Goal: Task Accomplishment & Management: Manage account settings

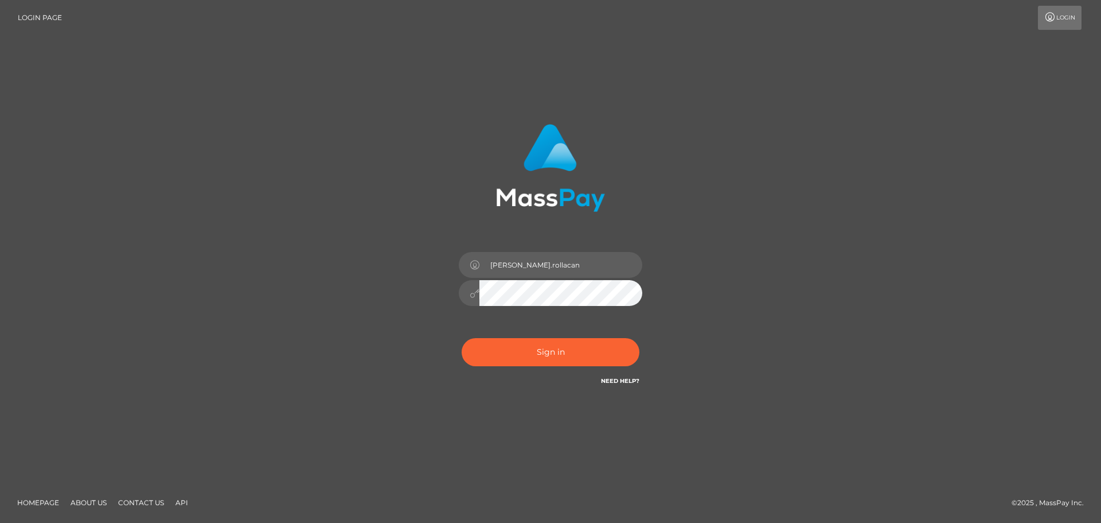
click at [561, 274] on input "Dmitri.rollacan" at bounding box center [561, 265] width 163 height 26
type input "Dmitri.wowcan"
click at [553, 342] on button "Sign in" at bounding box center [551, 352] width 178 height 28
type input "Dmitri.rollacan"
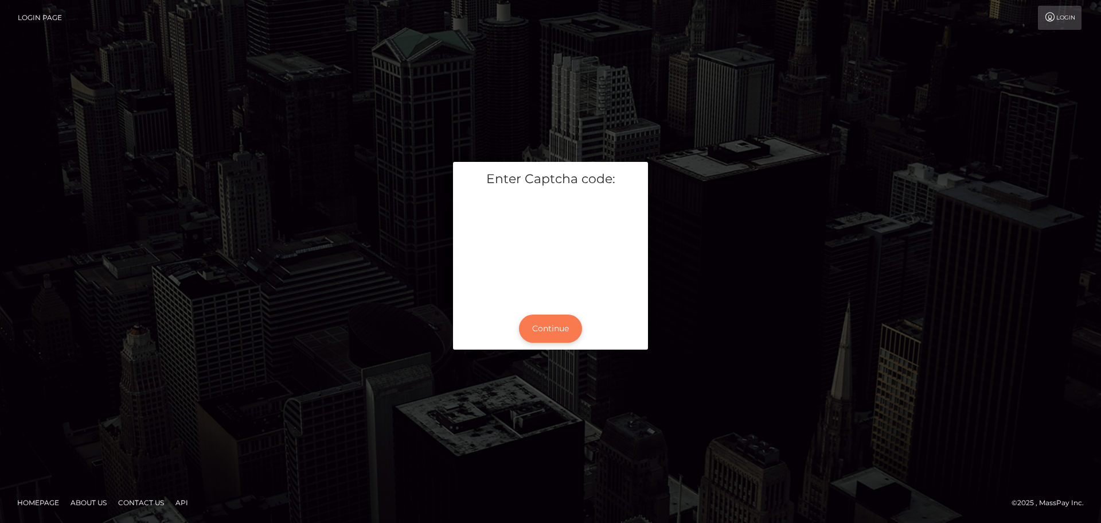
click at [547, 328] on button "Continue" at bounding box center [550, 328] width 63 height 28
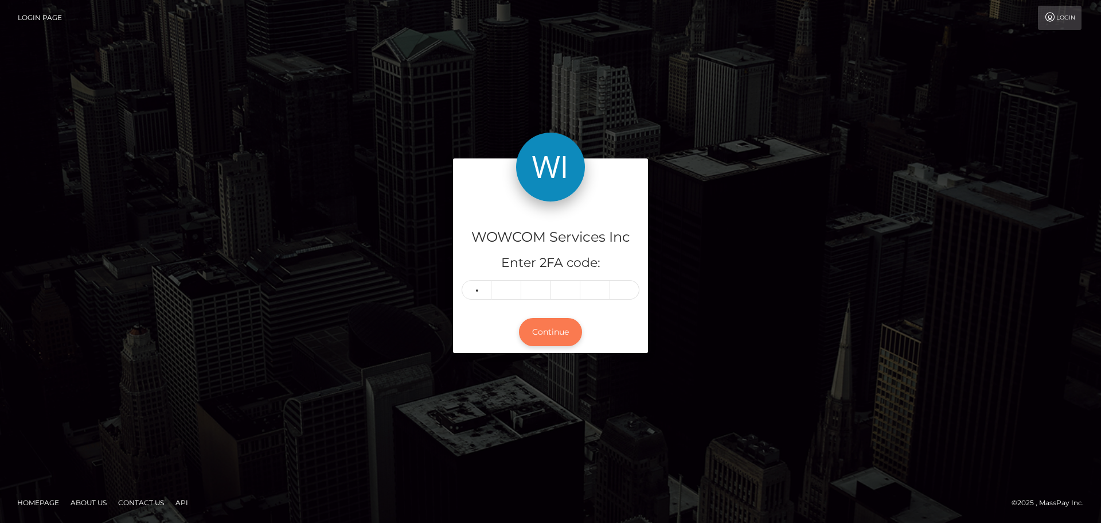
type input "4"
type input "6"
type input "2"
type input "9"
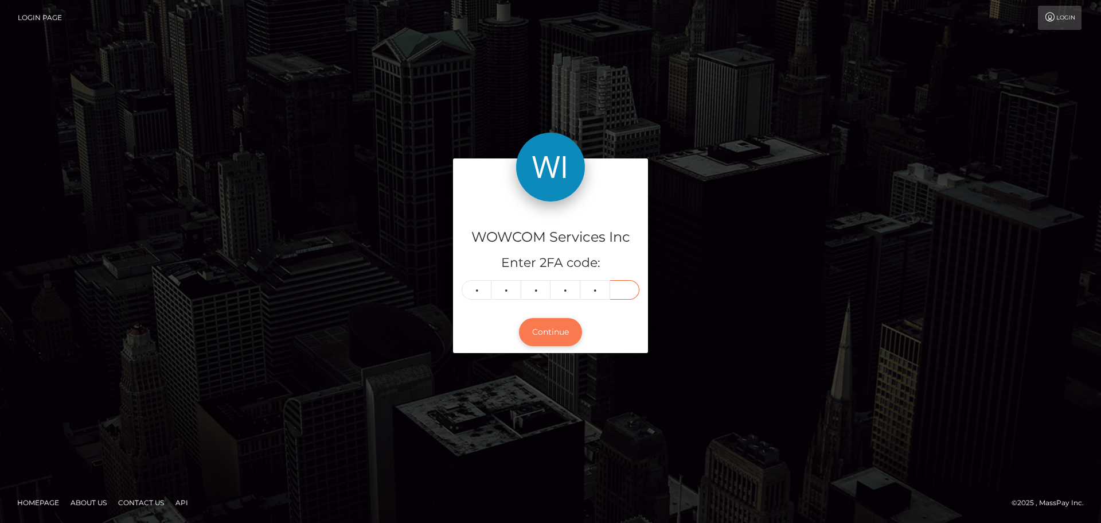
type input "5"
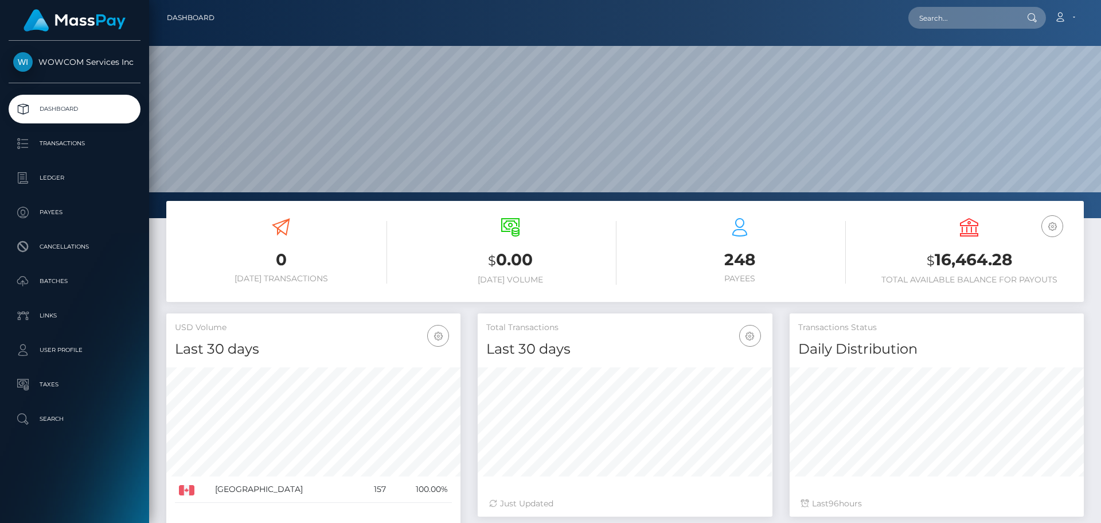
scroll to position [204, 295]
drag, startPoint x: 936, startPoint y: 259, endPoint x: 1049, endPoint y: 256, distance: 113.0
click at [1049, 256] on h3 "$ 16,464.28" at bounding box center [969, 260] width 212 height 24
drag, startPoint x: 303, startPoint y: 2, endPoint x: 1065, endPoint y: 17, distance: 762.0
click at [1065, 17] on icon at bounding box center [1060, 17] width 12 height 9
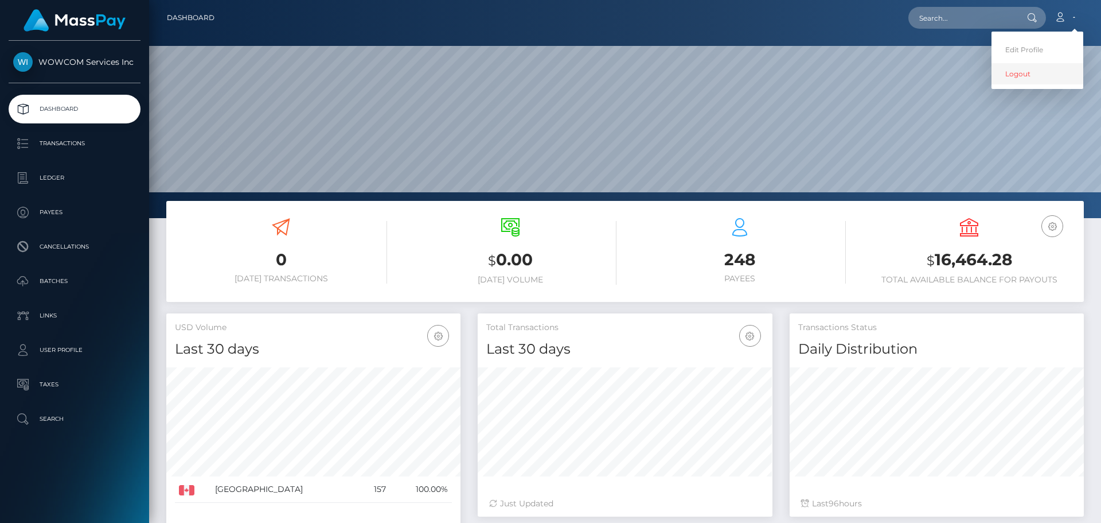
click at [1037, 69] on link "Logout" at bounding box center [1038, 73] width 92 height 21
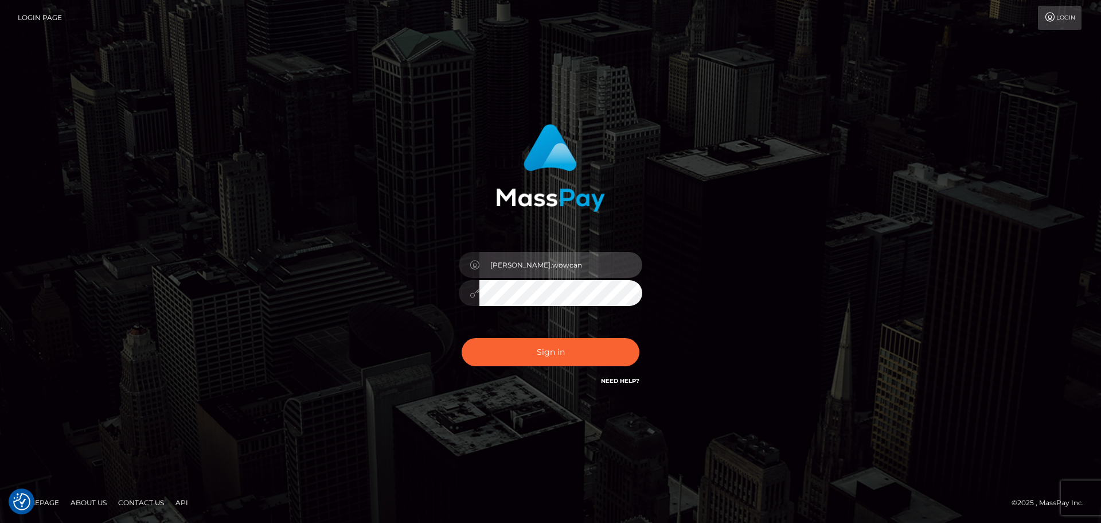
click at [547, 263] on input "Dmitri.wowcan" at bounding box center [561, 265] width 163 height 26
type input "[PERSON_NAME].rollacan"
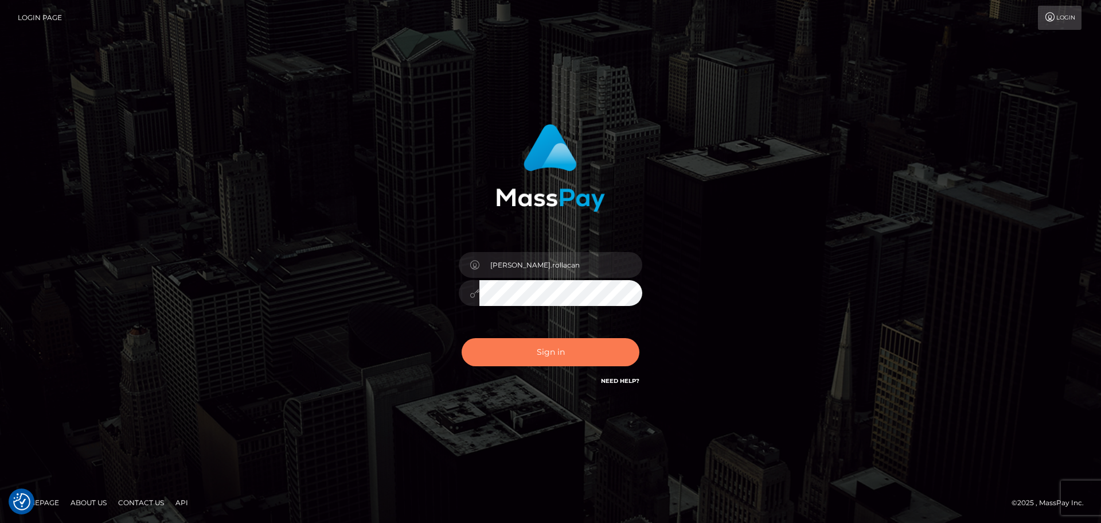
click at [559, 353] on button "Sign in" at bounding box center [551, 352] width 178 height 28
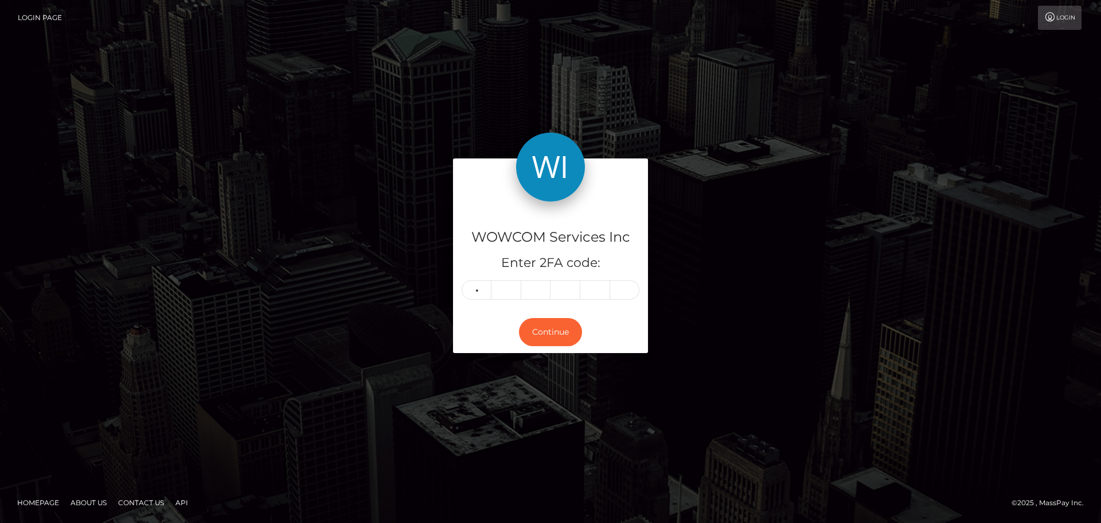
type input "1"
type input "5"
type input "7"
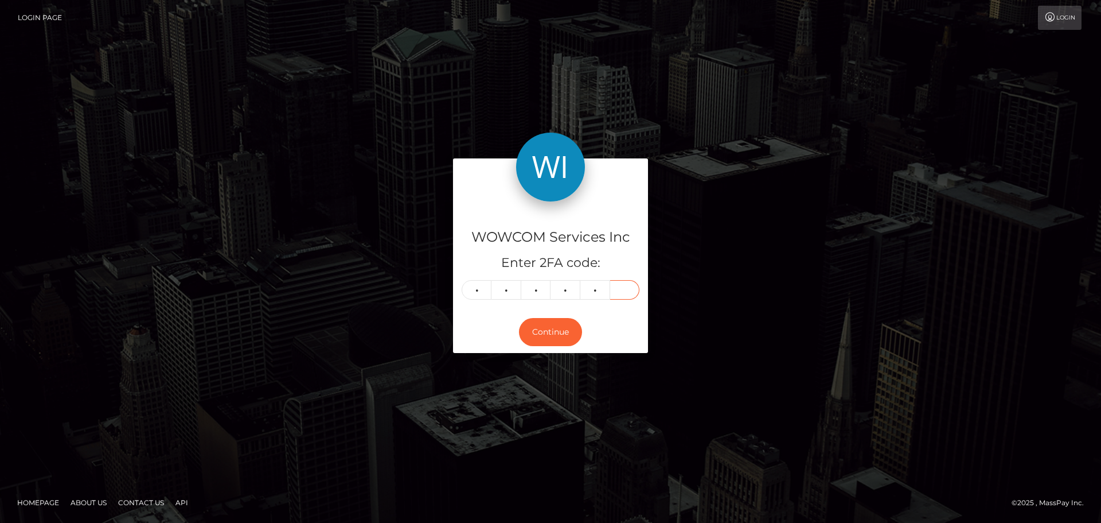
type input "4"
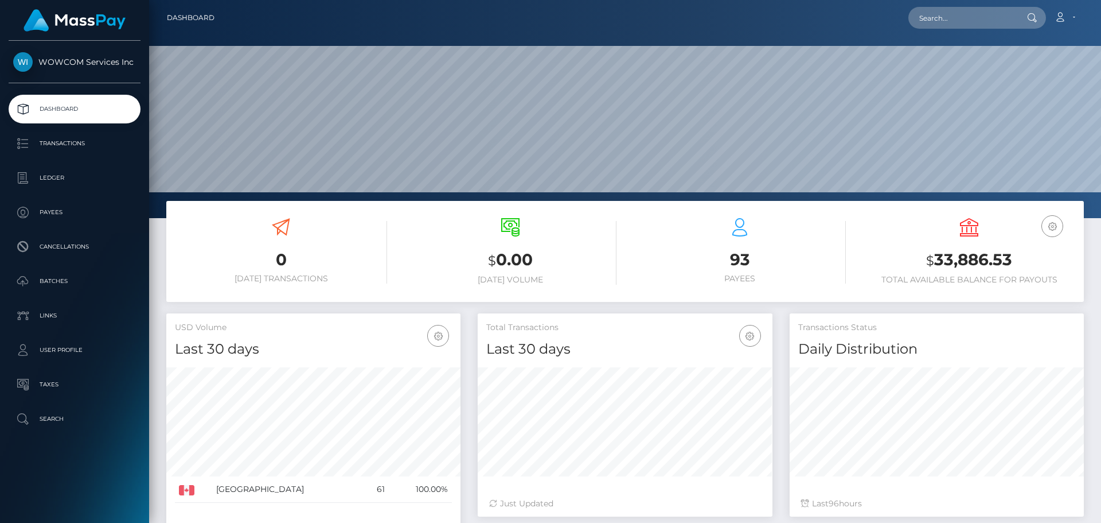
scroll to position [204, 295]
drag, startPoint x: 1019, startPoint y: 255, endPoint x: 937, endPoint y: 259, distance: 82.2
click at [937, 259] on h3 "$ 33,886.53" at bounding box center [969, 260] width 212 height 24
copy h3 "33,886.53"
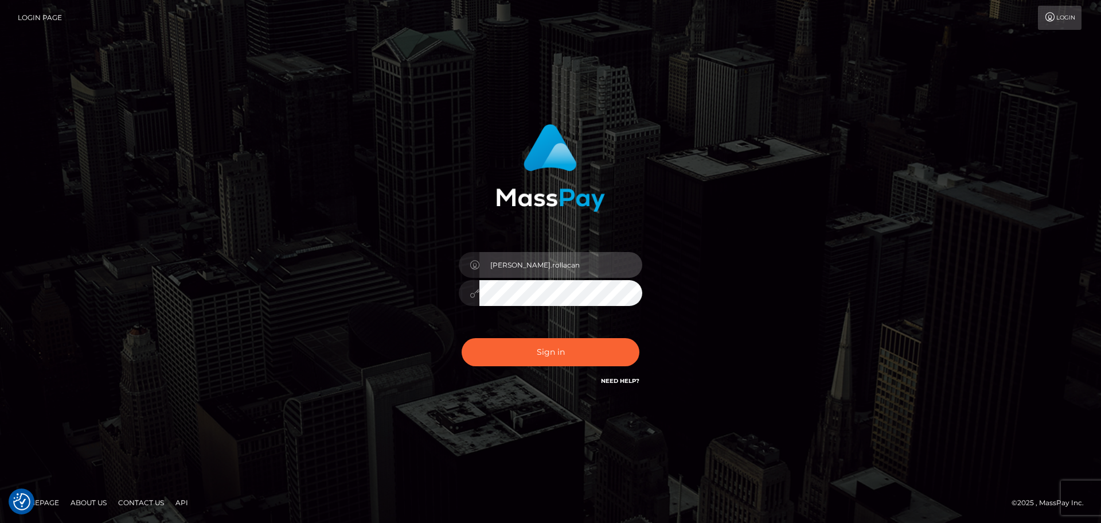
click at [561, 261] on input "[PERSON_NAME].rollacan" at bounding box center [561, 265] width 163 height 26
type input "Dmitri.wowcan"
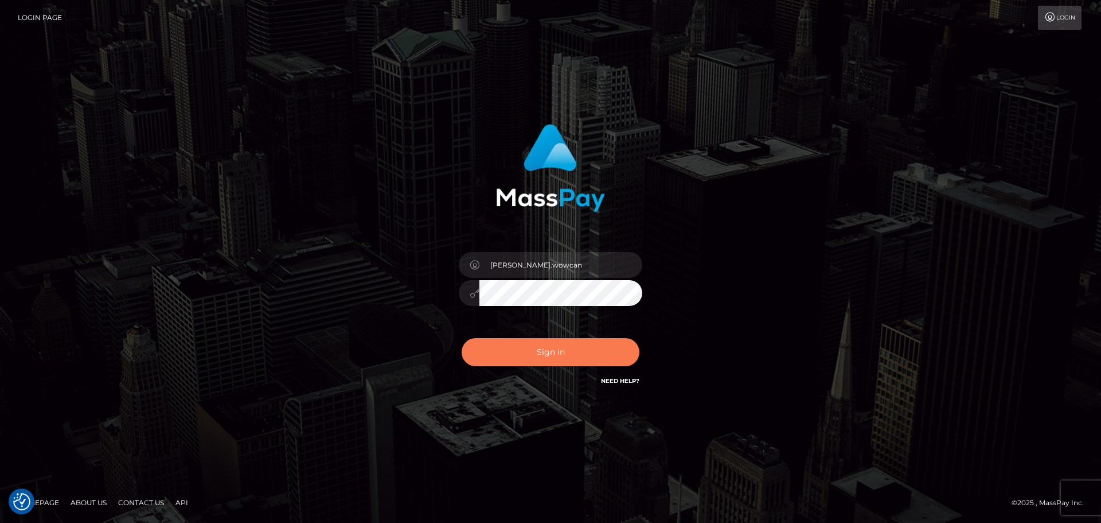
click at [575, 355] on button "Sign in" at bounding box center [551, 352] width 178 height 28
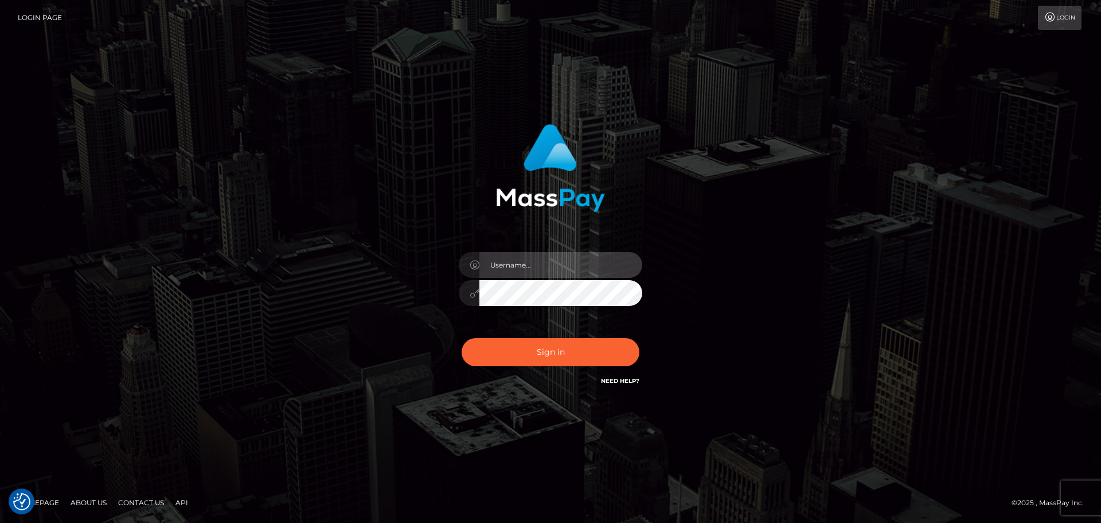
type input "[PERSON_NAME].rollacan"
click at [550, 366] on div "Sign in Need Help?" at bounding box center [550, 356] width 201 height 51
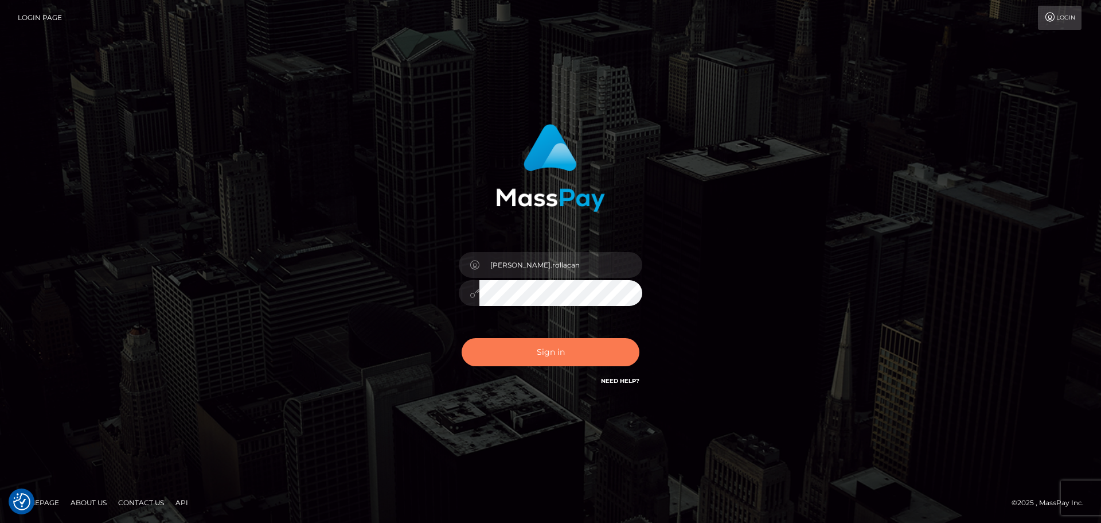
click at [546, 353] on button "Sign in" at bounding box center [551, 352] width 178 height 28
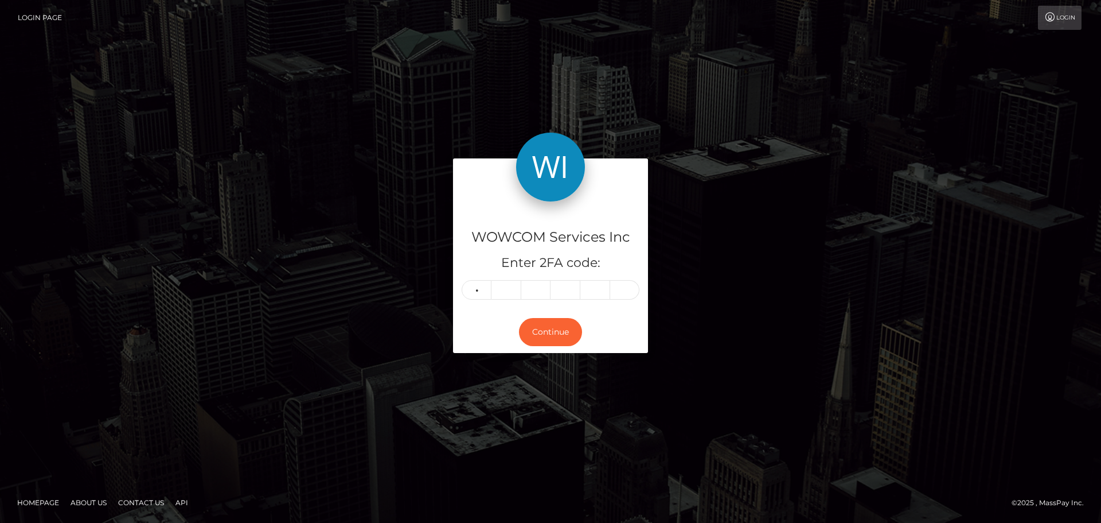
type input "7"
type input "9"
type input "2"
type input "7"
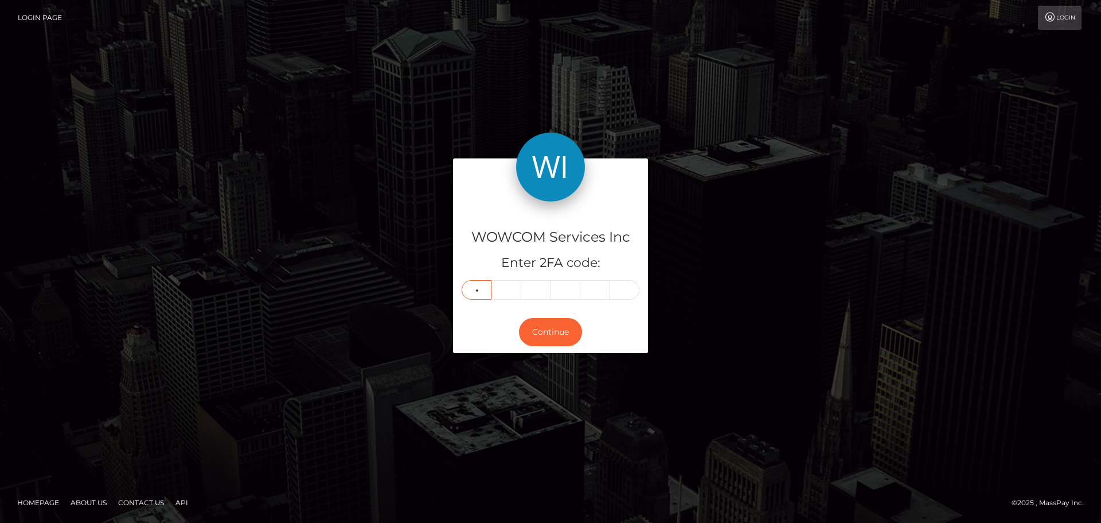
type input "6"
type input "0"
type input "6"
type input "4"
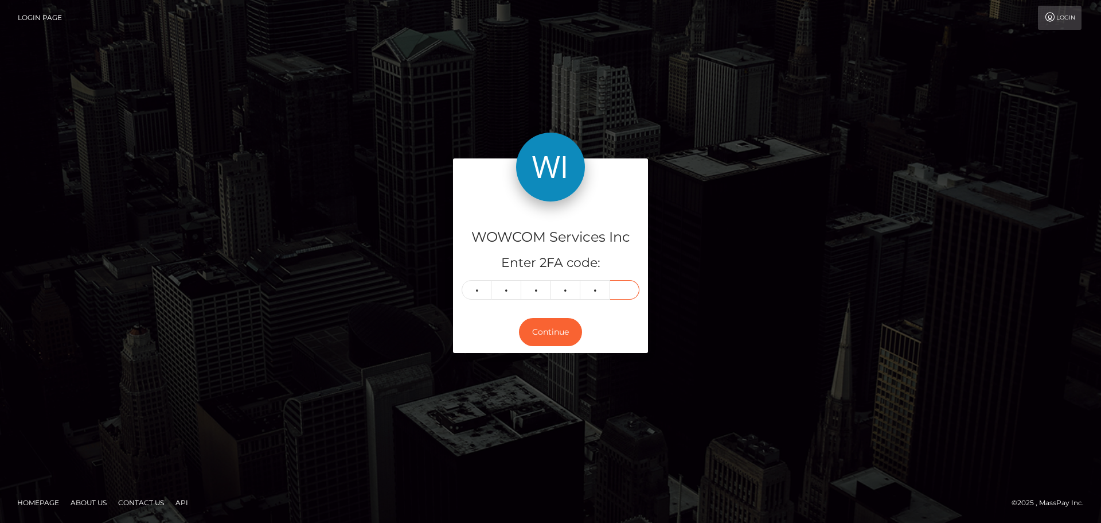
type input "5"
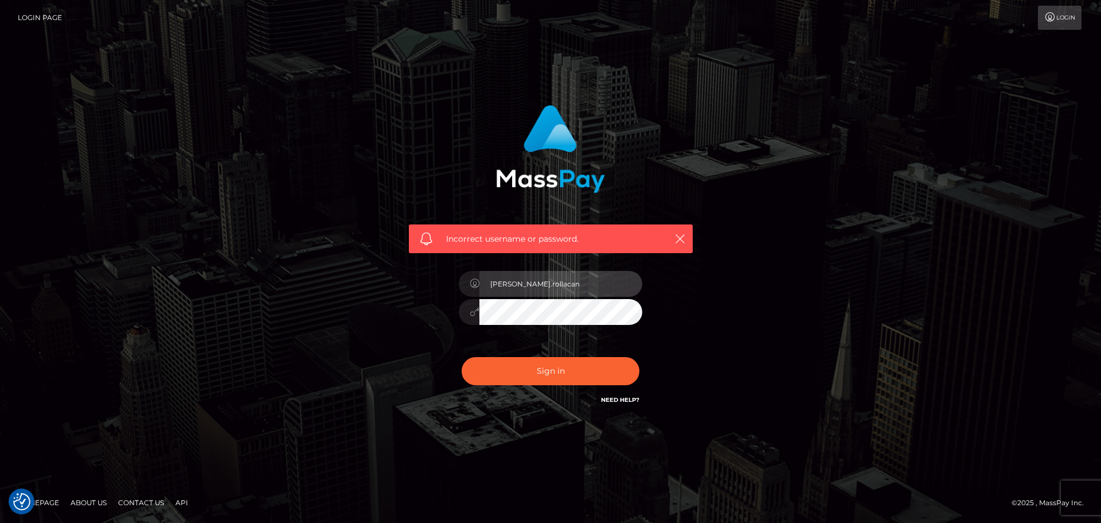
click at [566, 281] on input "Dmitri.rollacan" at bounding box center [561, 284] width 163 height 26
type input "Dmitri.wowcan"
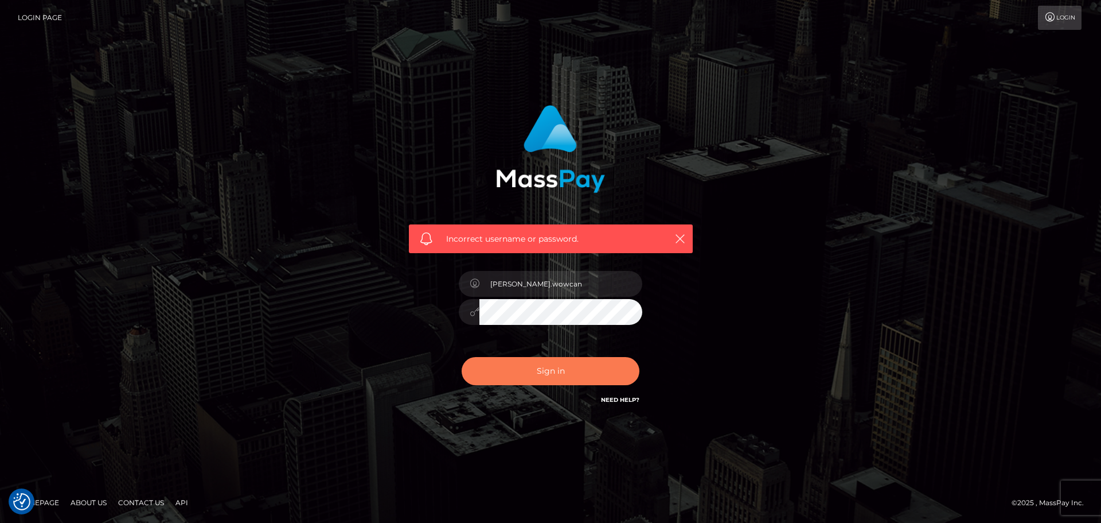
click at [538, 377] on button "Sign in" at bounding box center [551, 371] width 178 height 28
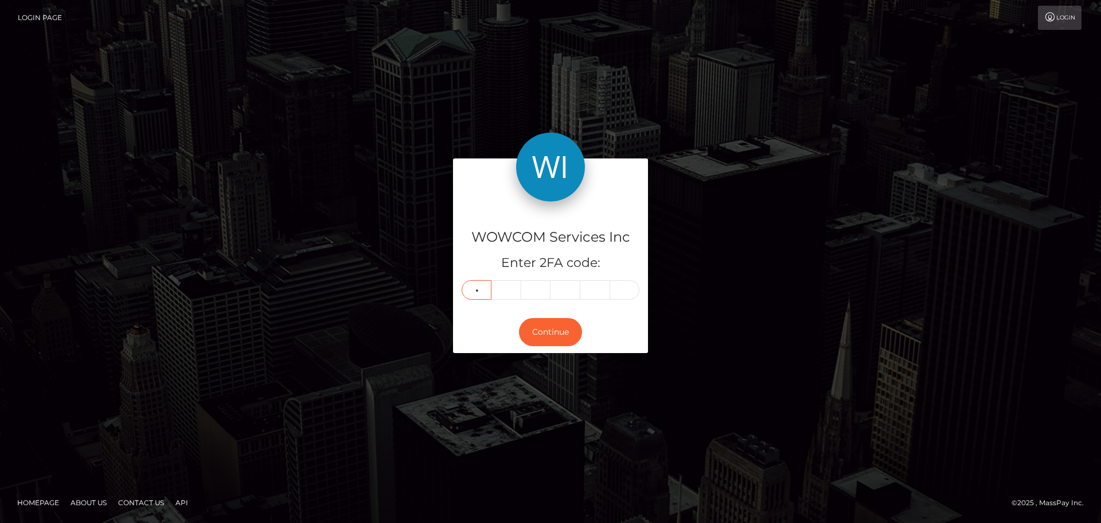
type input "3"
type input "6"
type input "5"
type input "2"
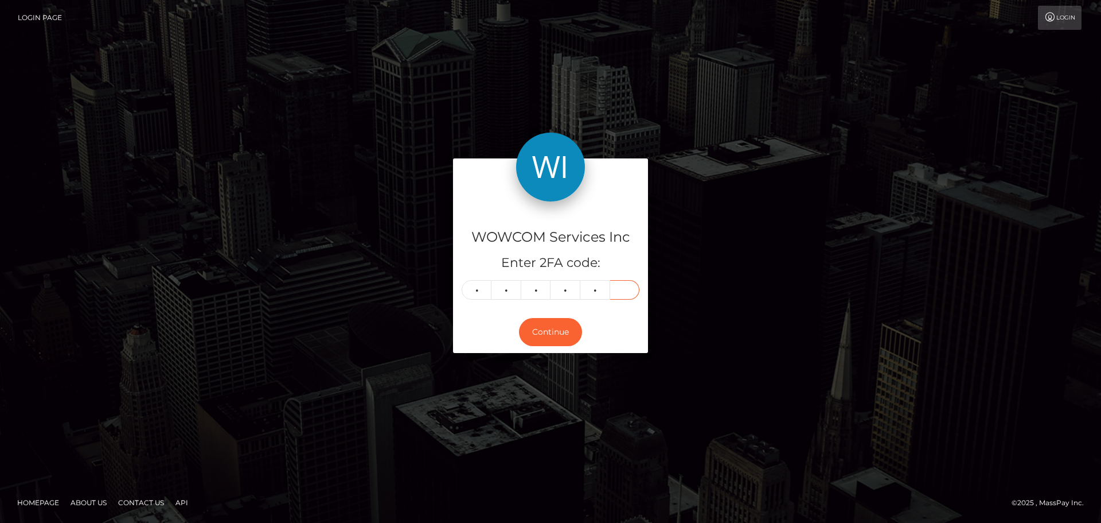
type input "2"
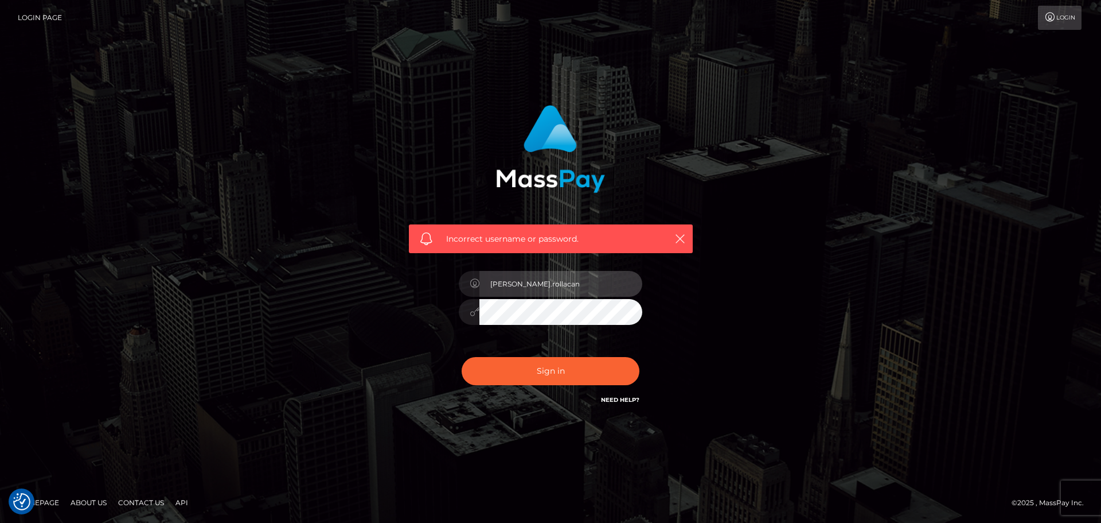
click at [551, 291] on input "[PERSON_NAME].rollacan" at bounding box center [561, 284] width 163 height 26
type input "[PERSON_NAME].wowcan"
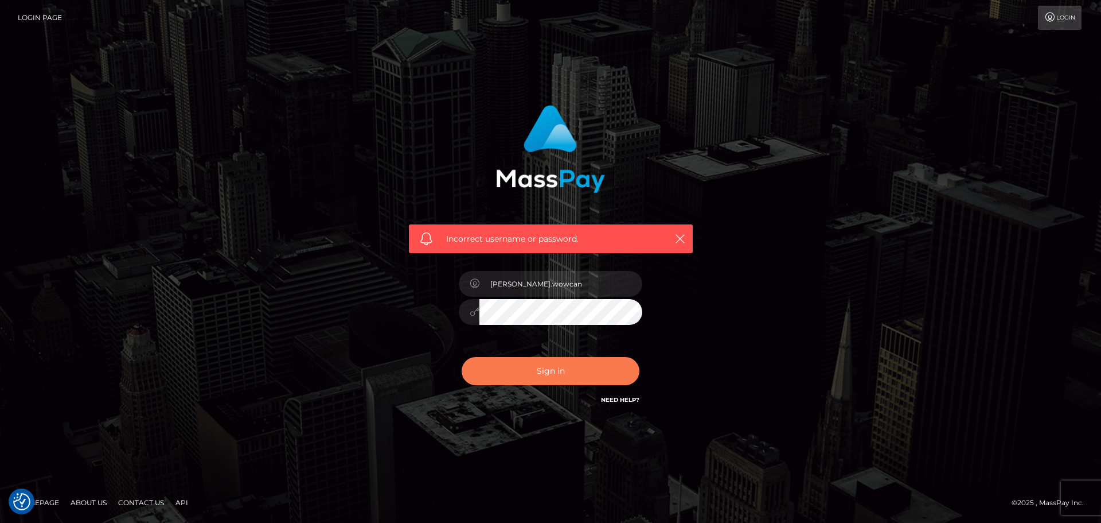
click at [572, 377] on button "Sign in" at bounding box center [551, 371] width 178 height 28
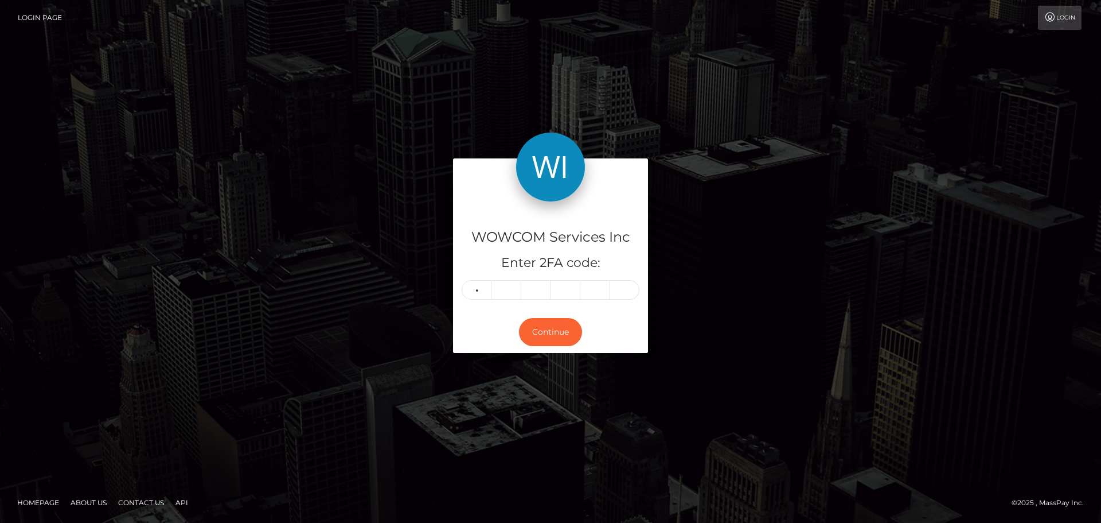
type input "3"
type input "2"
type input "6"
type input "5"
type input "2"
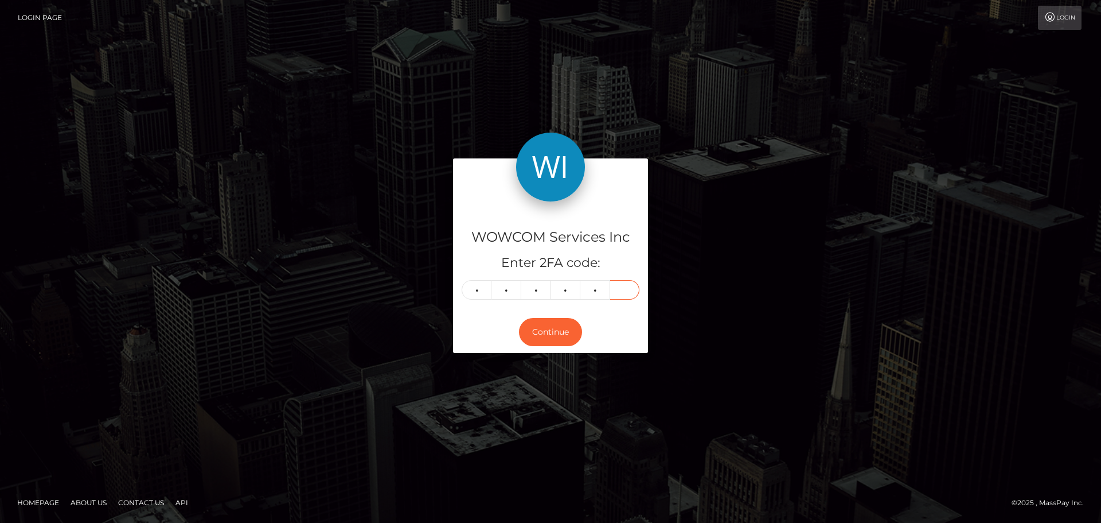
type input "2"
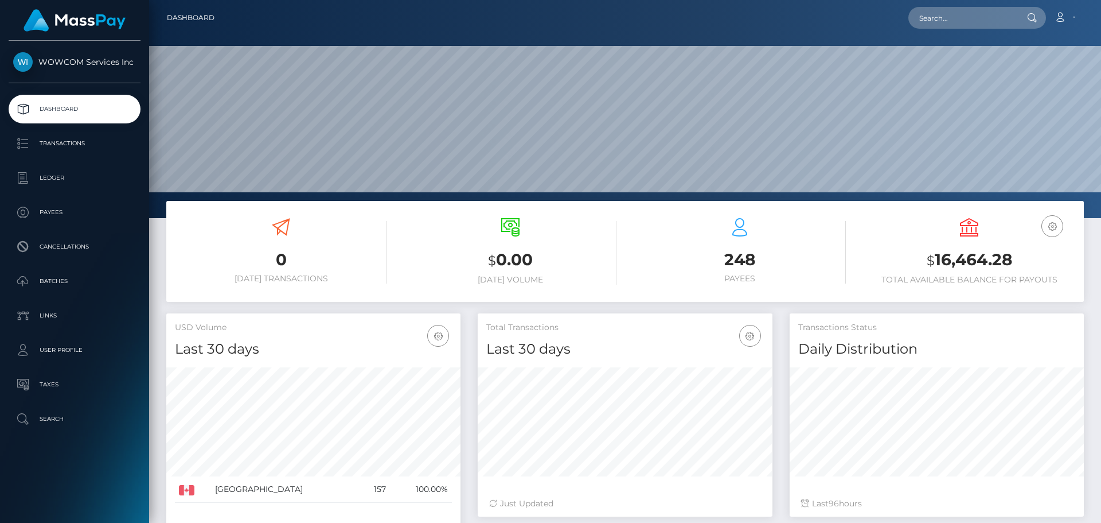
scroll to position [204, 295]
drag, startPoint x: 1017, startPoint y: 257, endPoint x: 937, endPoint y: 254, distance: 80.4
click at [937, 254] on h3 "$ 16,464.28" at bounding box center [969, 260] width 212 height 24
copy h3 "16,464.28"
